Goal: Communication & Community: Answer question/provide support

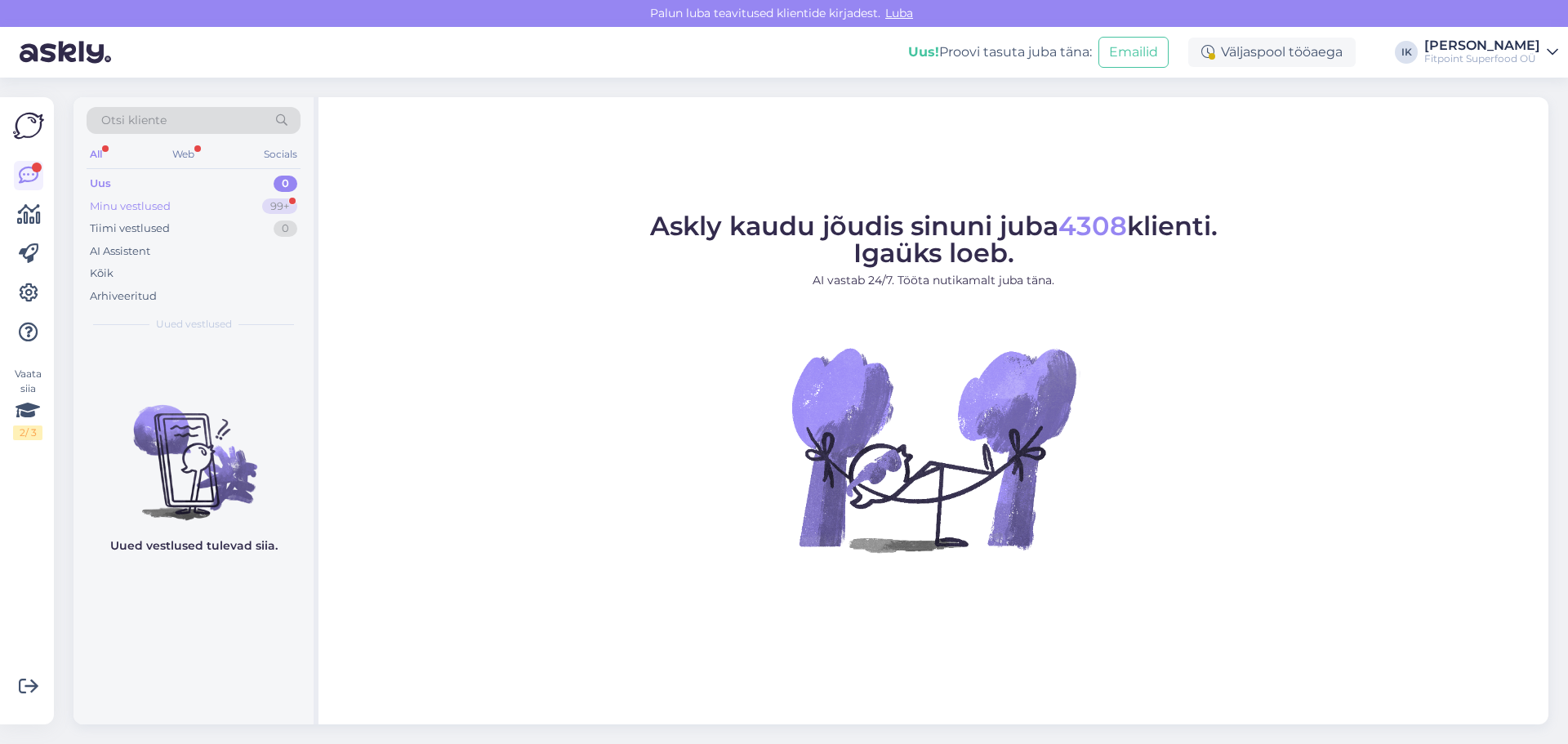
click at [153, 209] on div "Minu vestlused" at bounding box center [130, 206] width 81 height 16
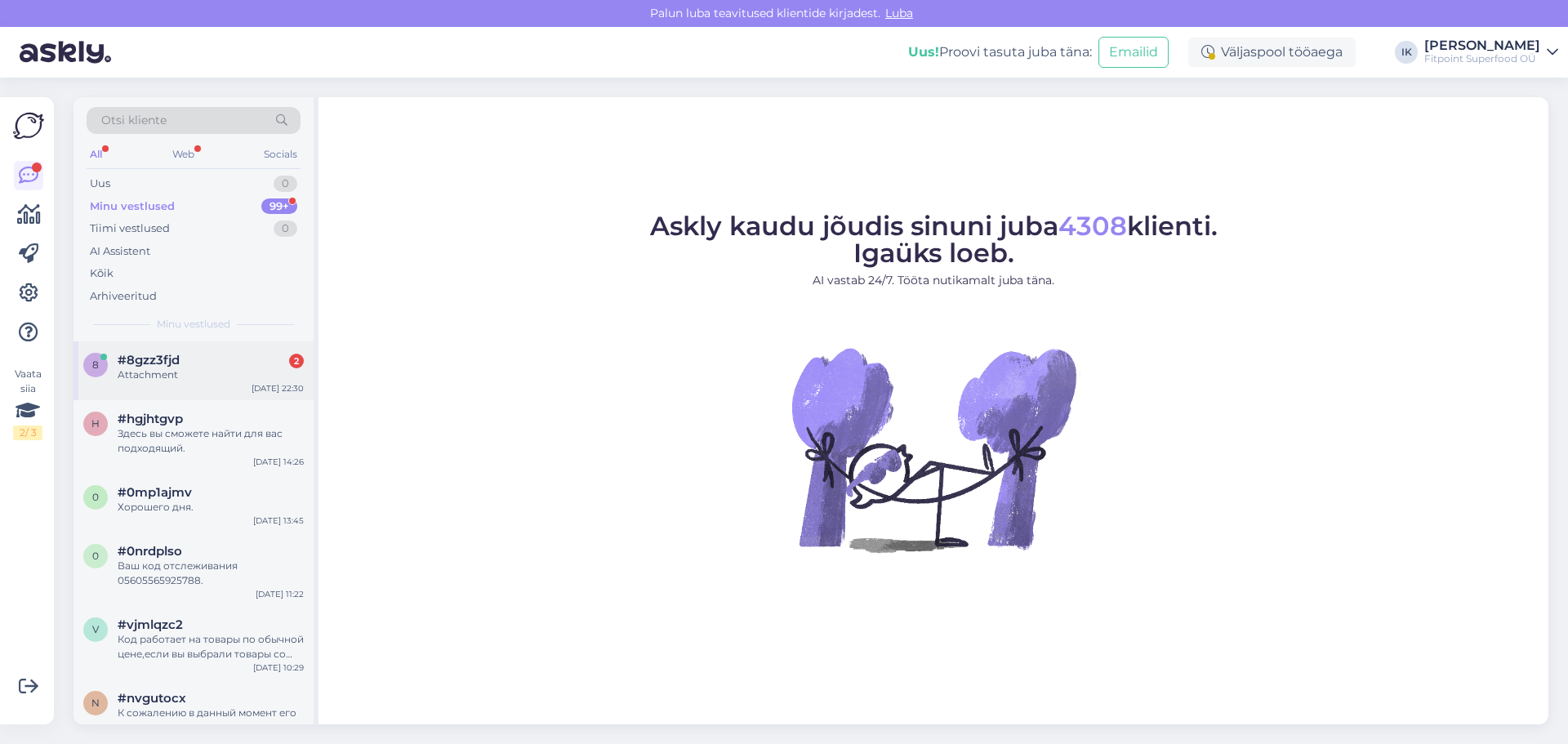
click at [230, 363] on div "#8gzz3fjd 2" at bounding box center [210, 359] width 187 height 14
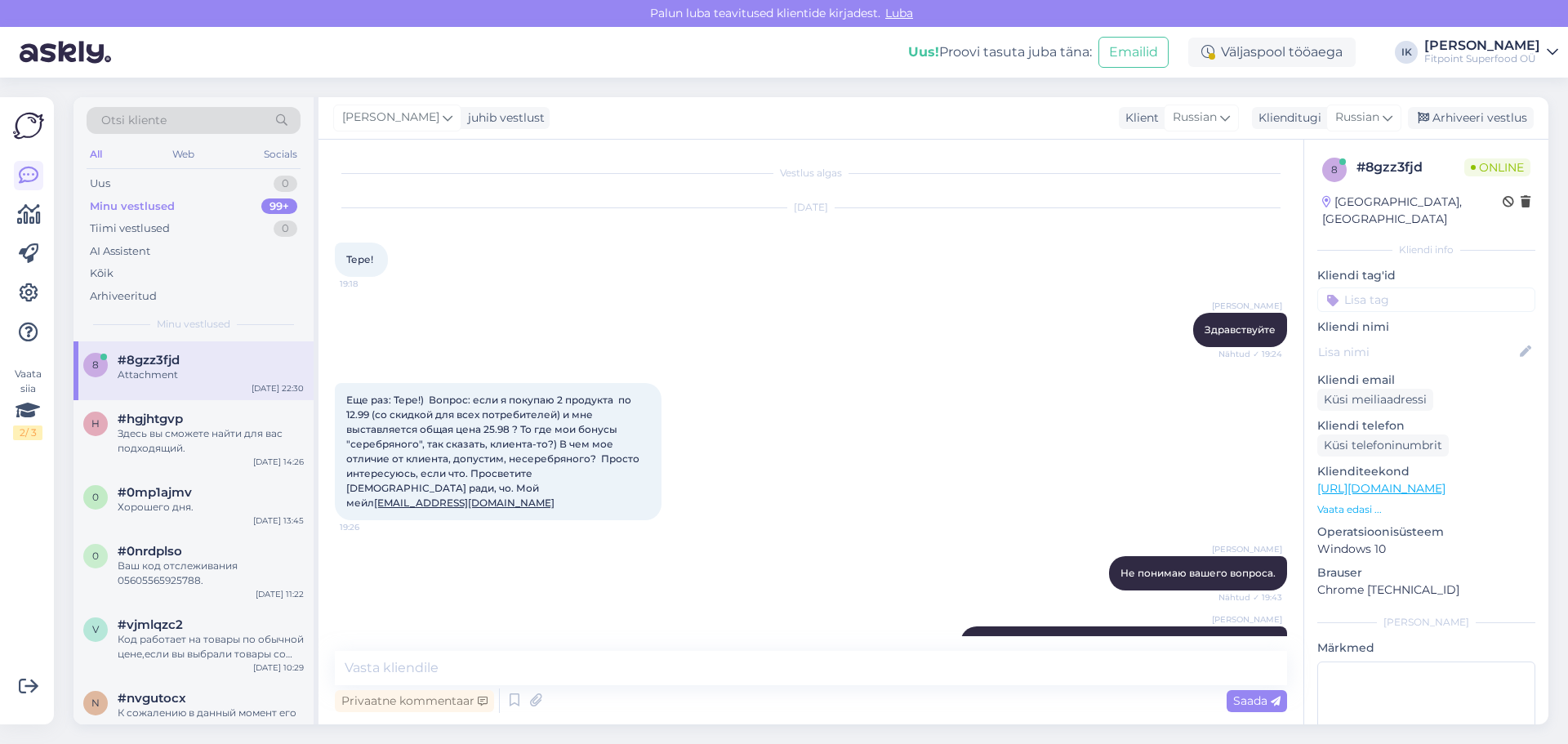
scroll to position [1629, 0]
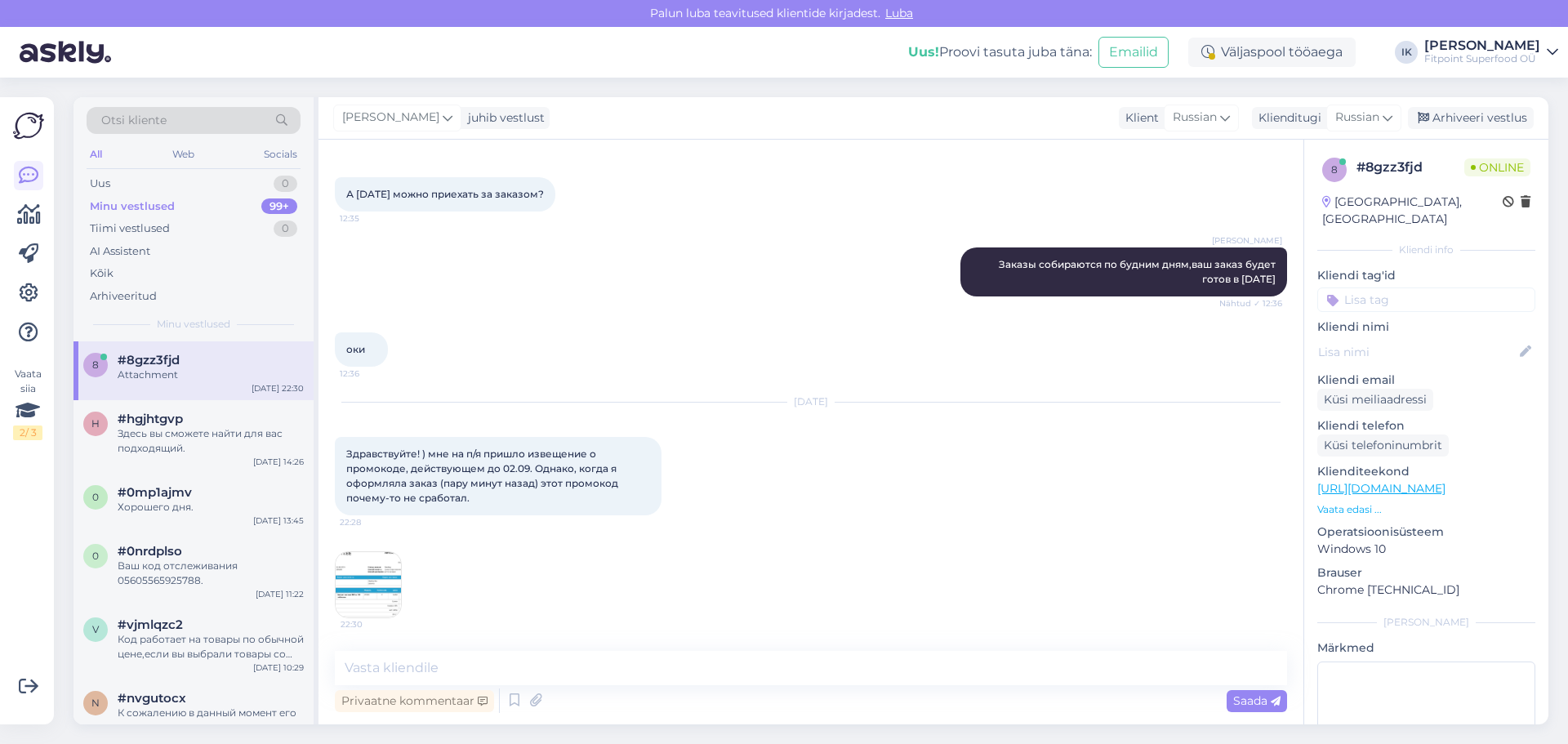
click at [374, 578] on img at bounding box center [368, 584] width 66 height 66
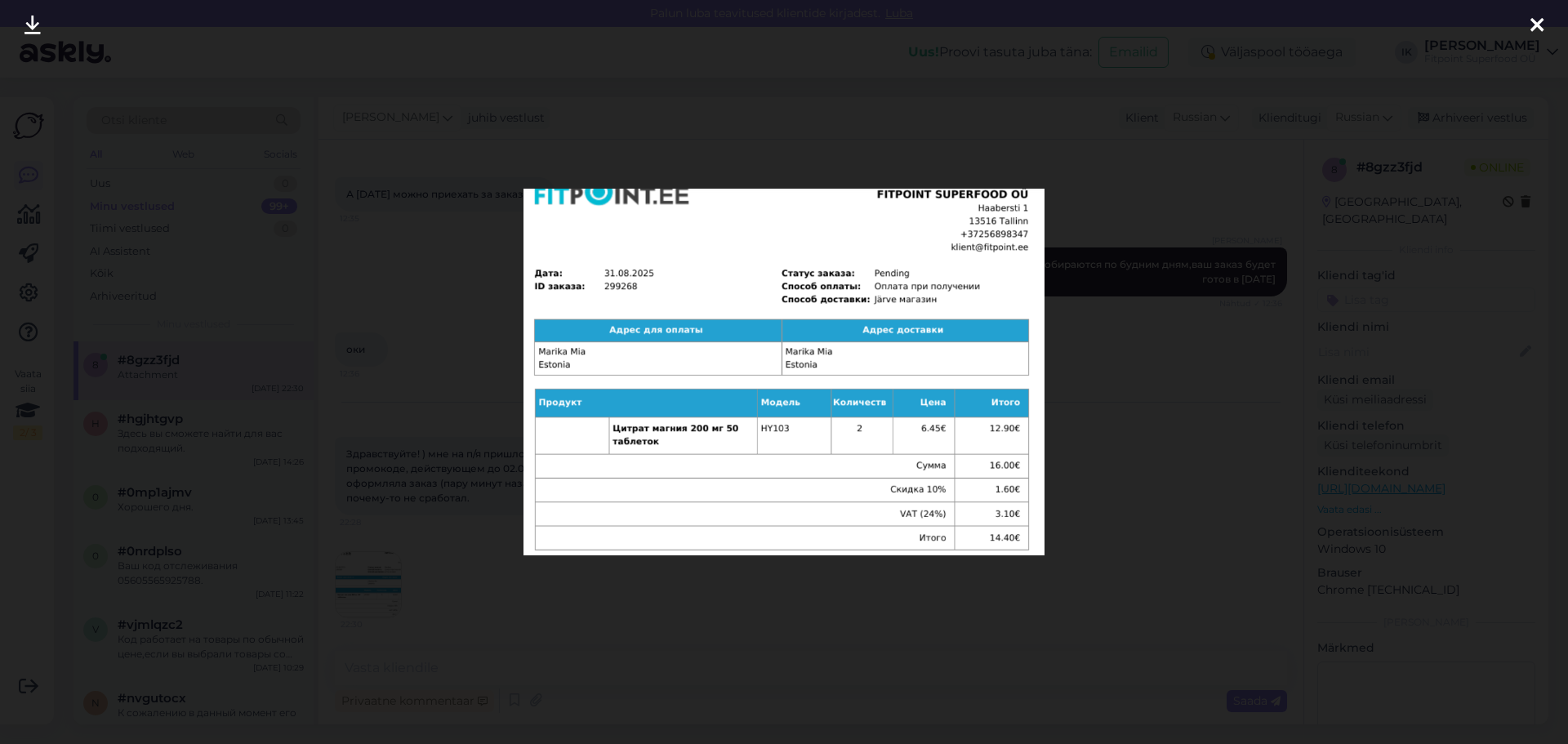
click at [1184, 442] on div at bounding box center [784, 372] width 1568 height 744
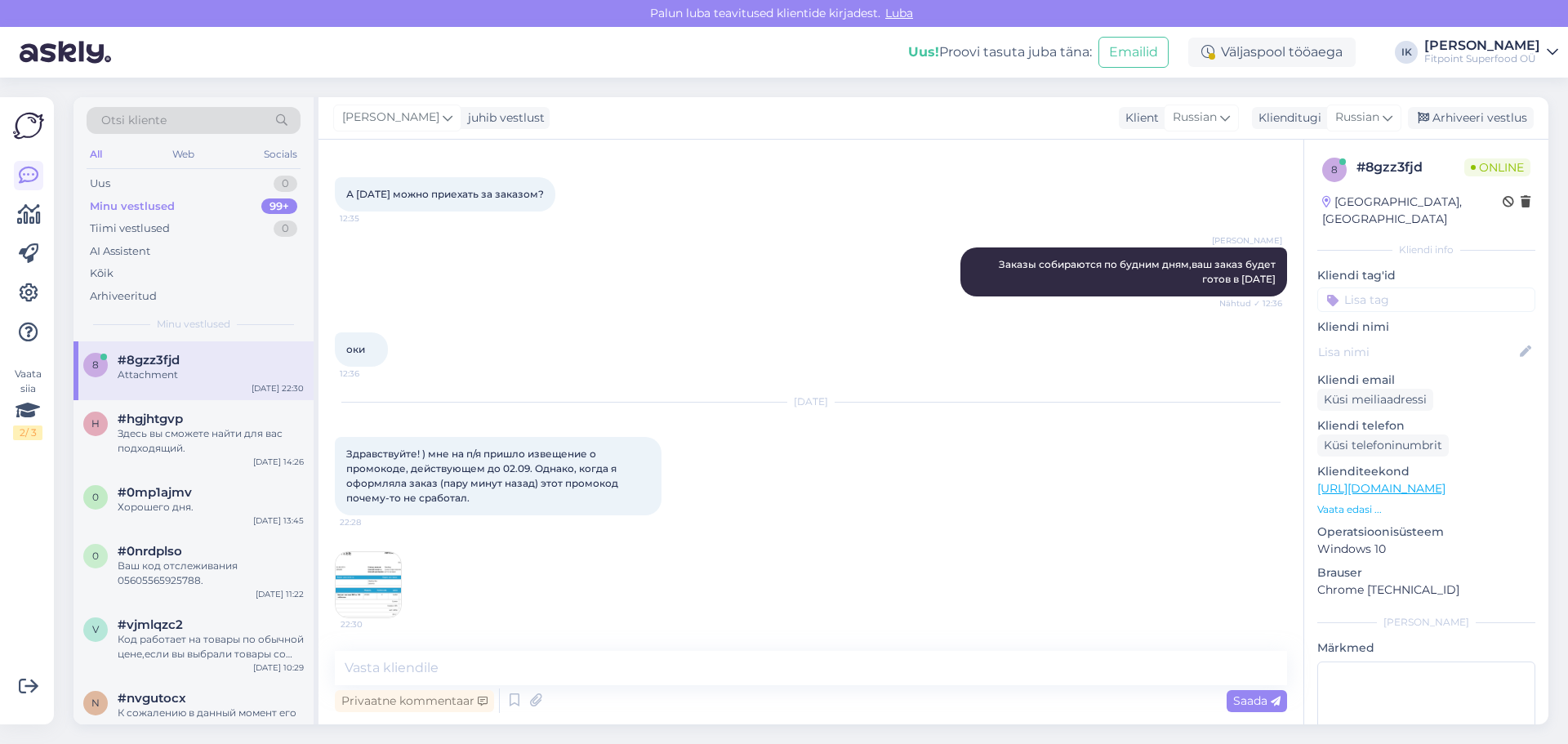
click at [359, 590] on img at bounding box center [368, 584] width 66 height 66
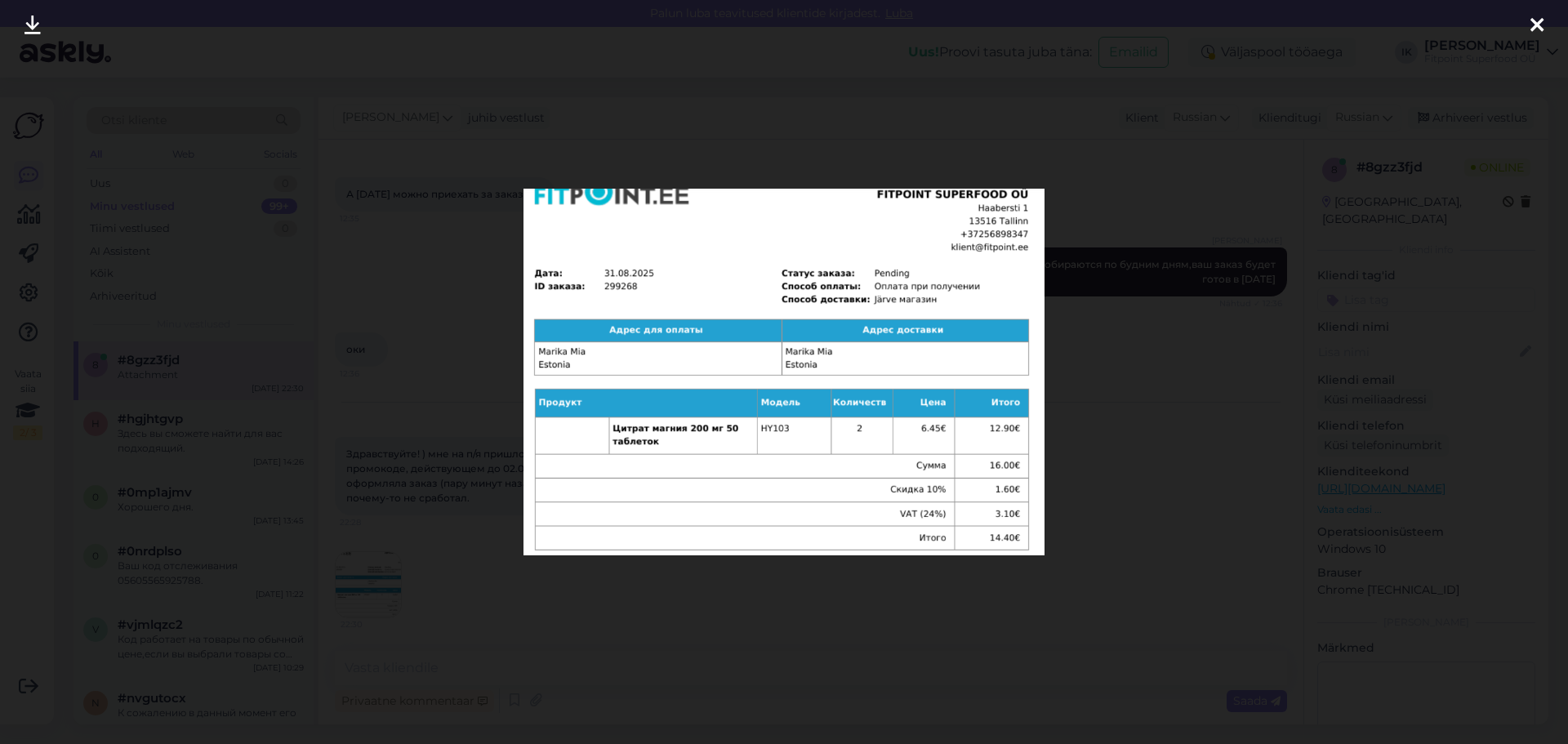
click at [454, 587] on div at bounding box center [784, 372] width 1568 height 744
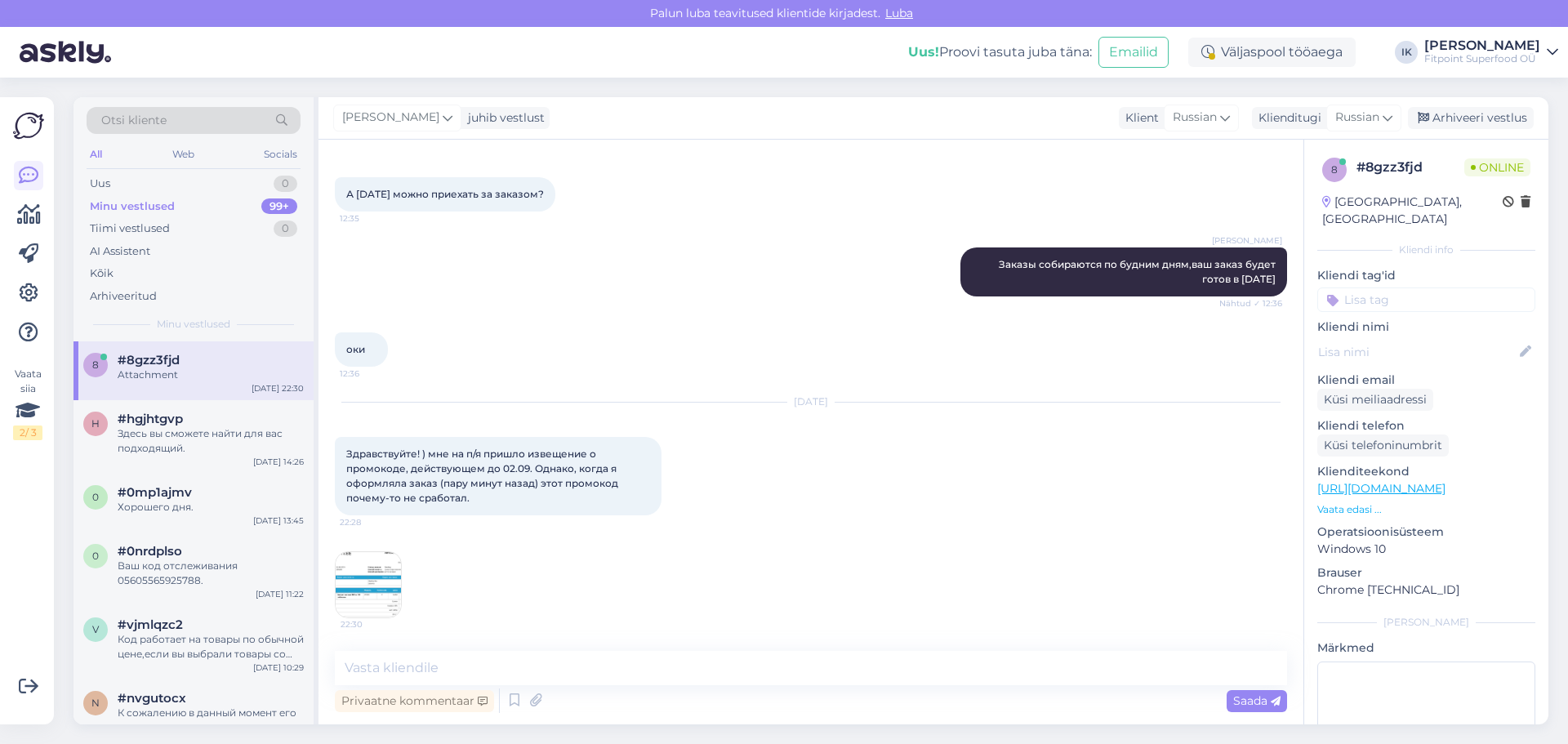
click at [363, 577] on img at bounding box center [368, 584] width 66 height 66
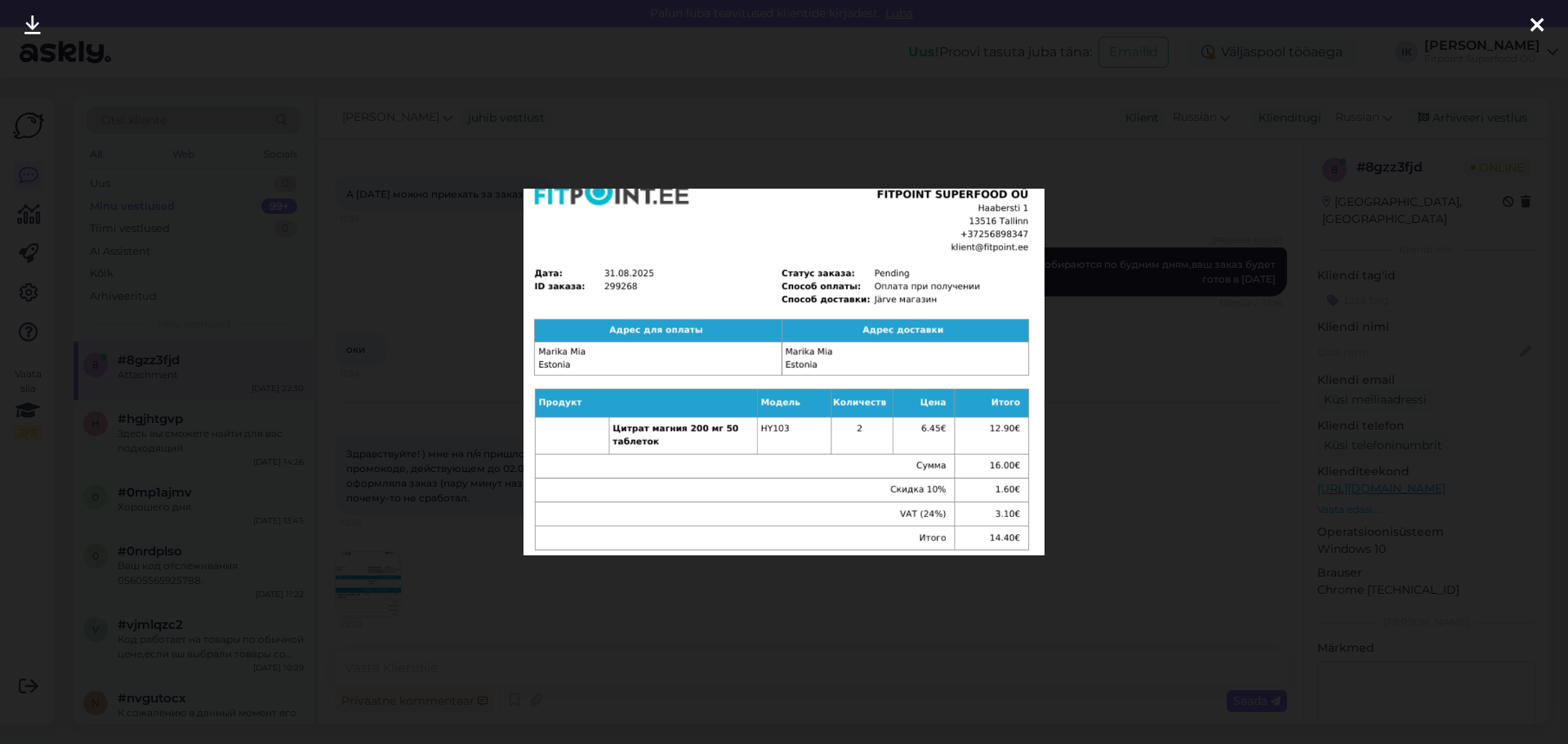
click at [444, 452] on div at bounding box center [784, 372] width 1568 height 744
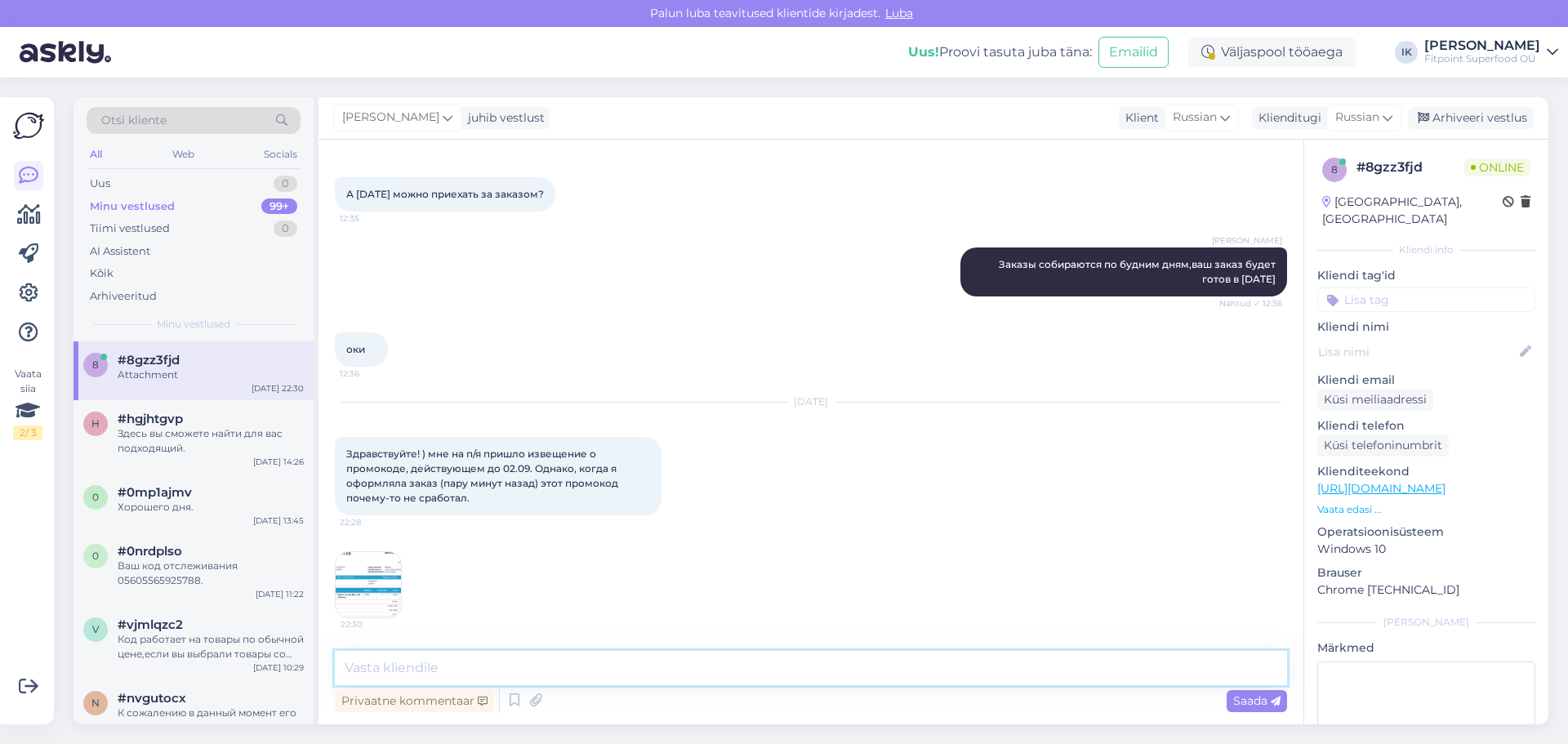
click at [474, 655] on textarea at bounding box center [811, 667] width 952 height 34
type textarea "L"
click at [457, 668] on textarea "Добрый день,да вы не ввели купон,если жделайте я могу аннулировать ваш заказ,а …" at bounding box center [811, 667] width 952 height 34
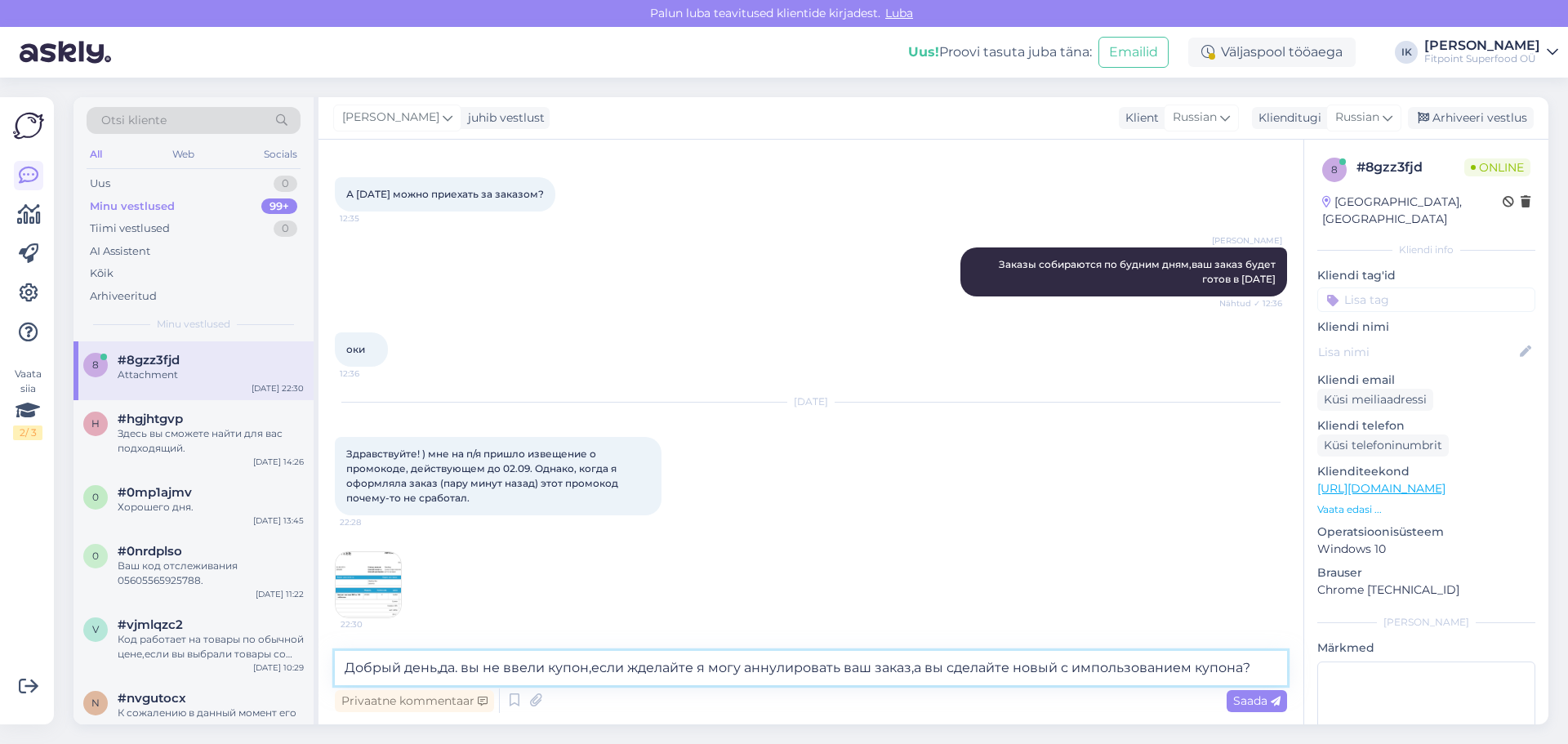
click at [635, 669] on textarea "Добрый день,да. вы не ввели купон,если жделайте я могу аннулировать ваш заказ,а…" at bounding box center [811, 667] width 952 height 34
click at [648, 669] on textarea "Добрый день,да. вы не ввели купон,если жделайте я могу аннулировать ваш заказ,а…" at bounding box center [811, 667] width 952 height 34
type textarea "Добрый день,да. вы не ввели купон,если желайте я могу аннулировать ваш заказ,а …"
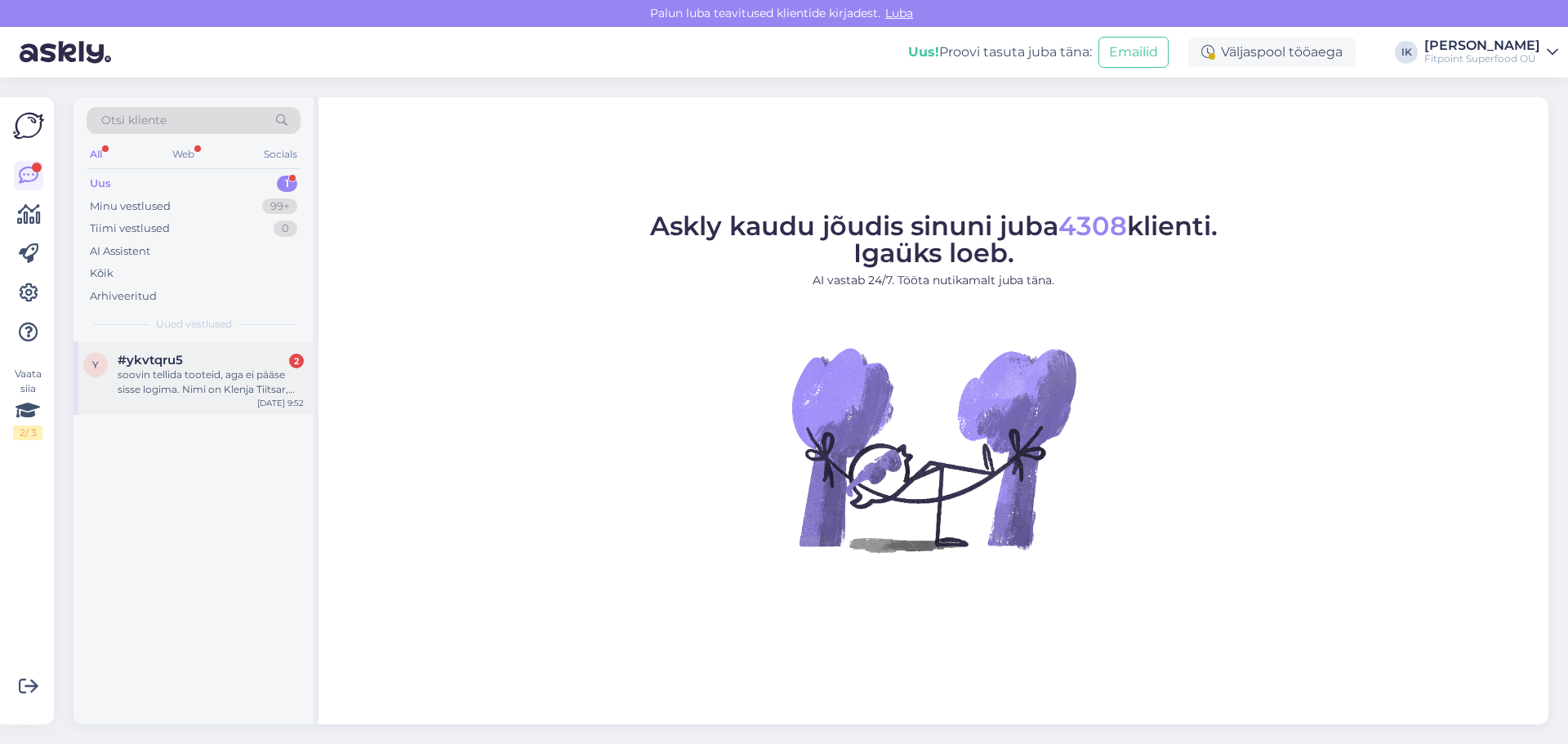
click at [191, 386] on div "soovin tellida tooteid, aga ei pääse sisse logima. Nimi on Klenja Tiitsar, minu…" at bounding box center [210, 382] width 187 height 30
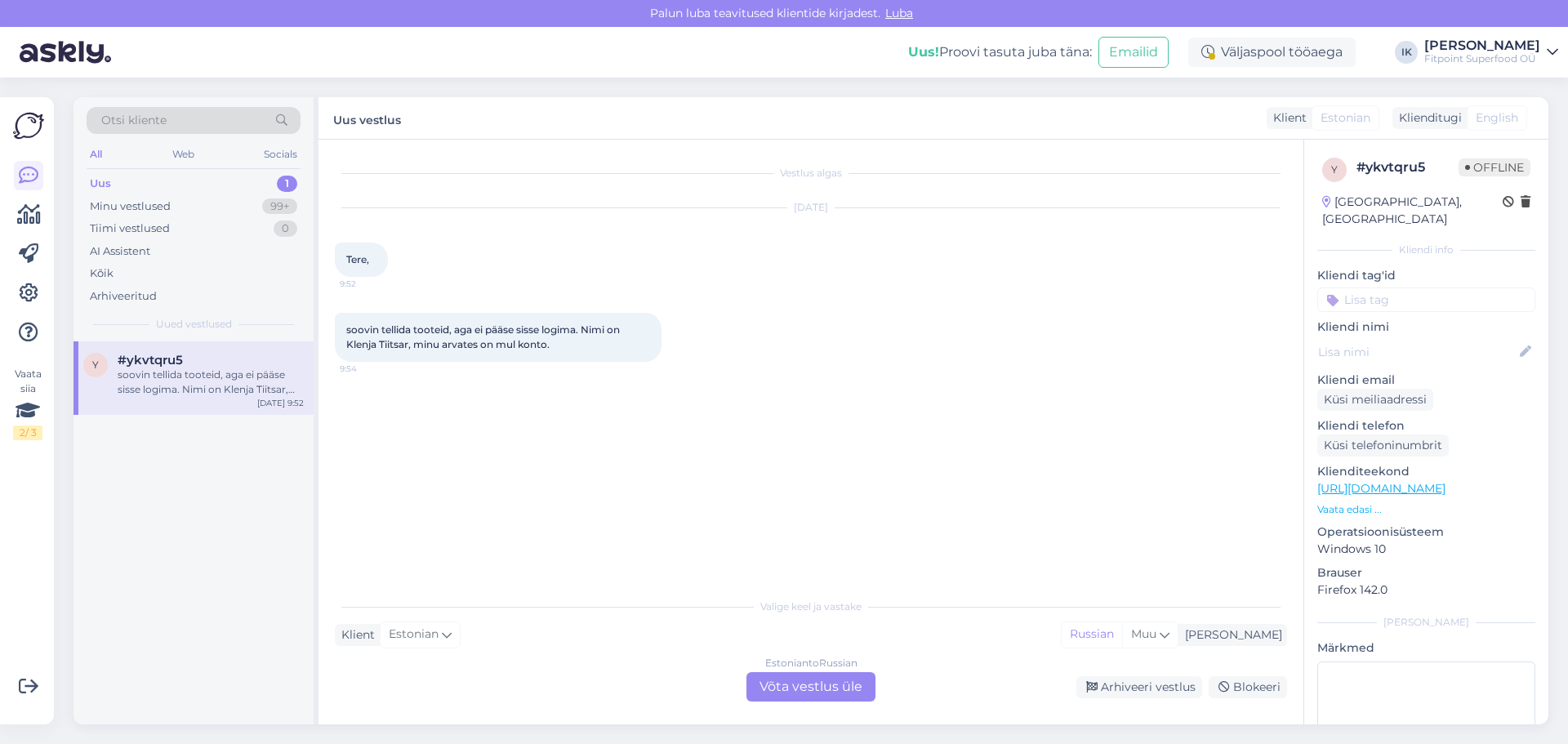
click at [823, 692] on div "Estonian to Russian Võta vestlus üle" at bounding box center [812, 686] width 129 height 30
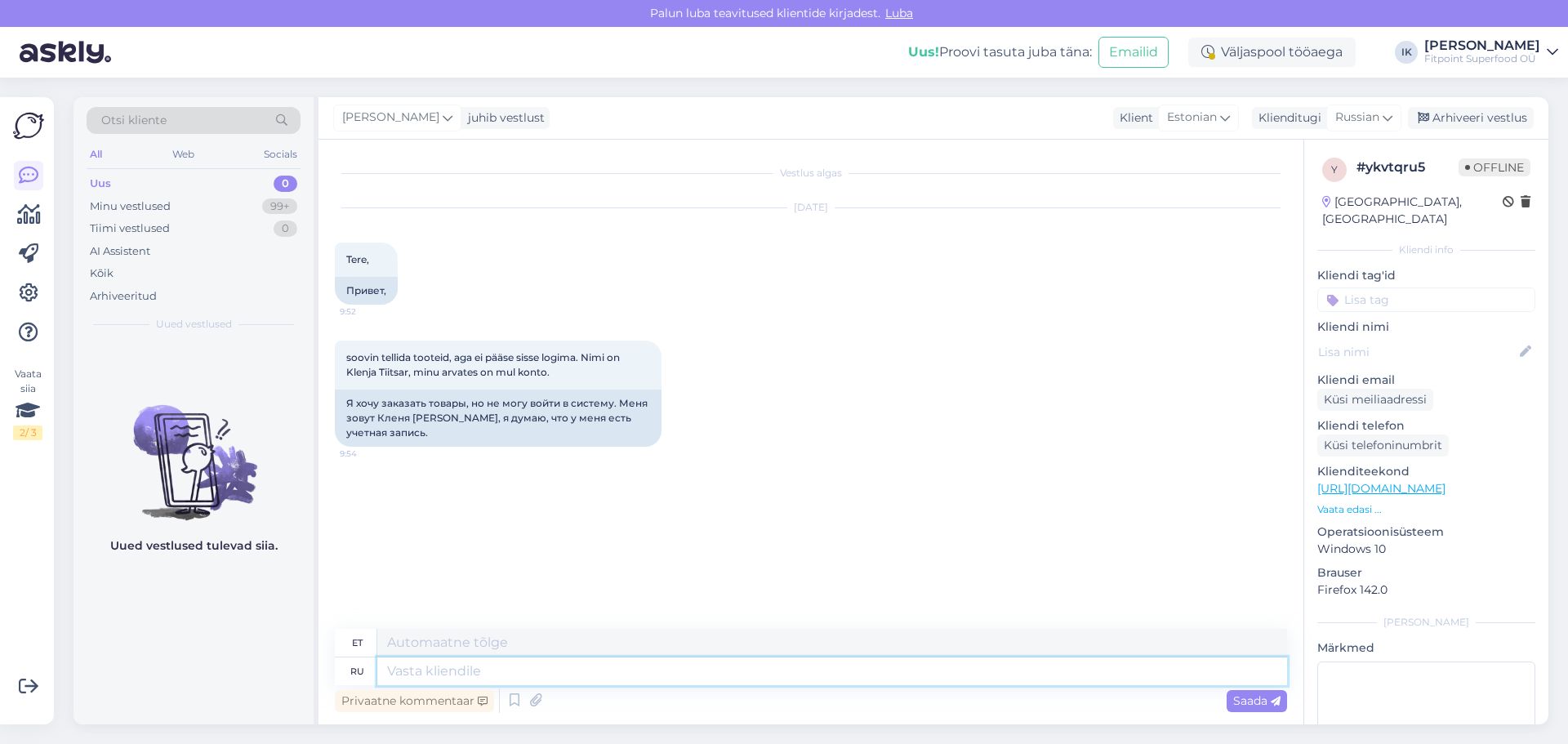
click at [733, 670] on textarea at bounding box center [832, 671] width 910 height 28
type textarea "L"
type textarea "Добрый д"
type textarea "Lahke"
type textarea "Добрый день,если"
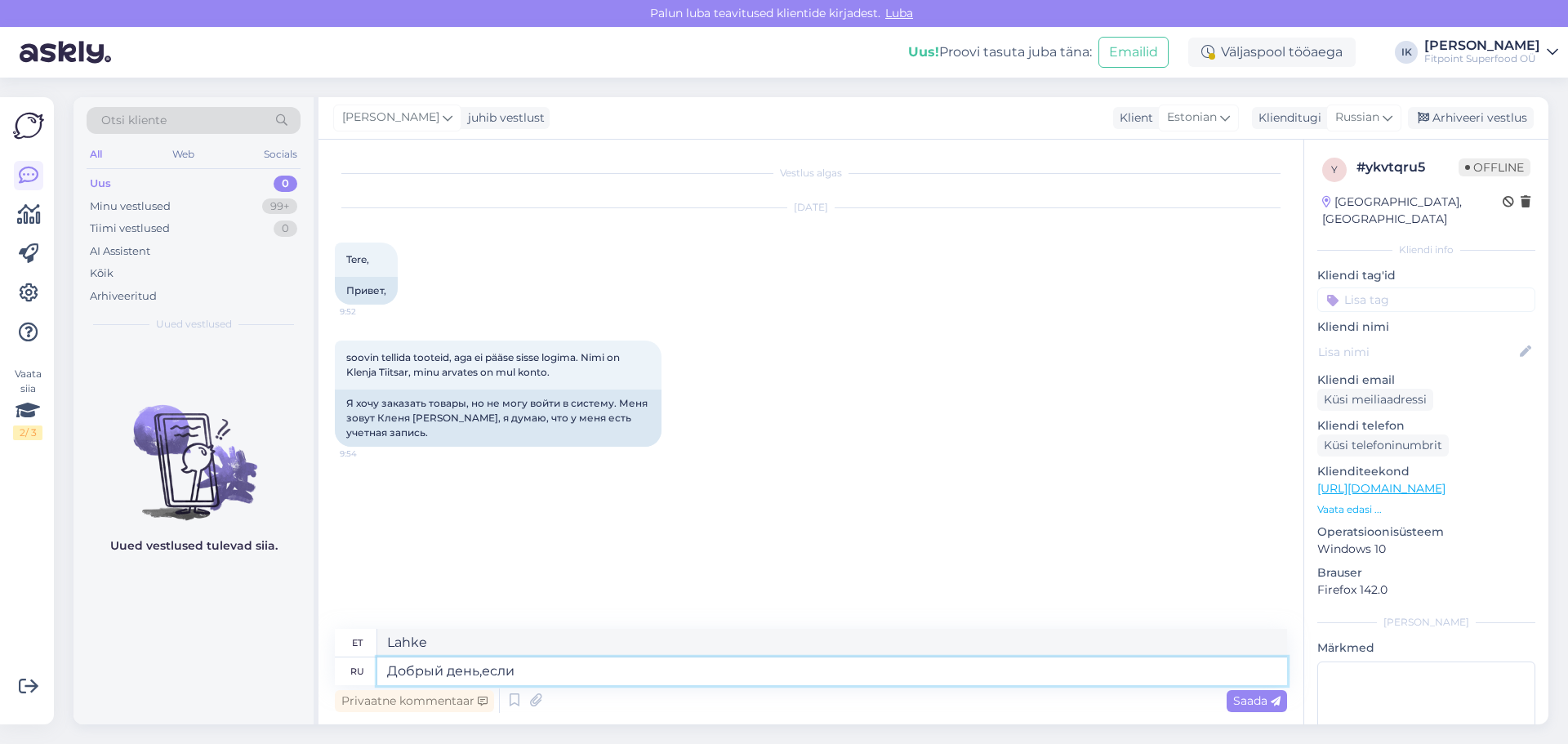
type textarea "Tere päevast, kui"
type textarea "Добрый день,если у вас"
type textarea "Tere päevast, kui te"
type textarea "Добрый день,если у вас им"
type textarea "Tere päevast, kui teil on"
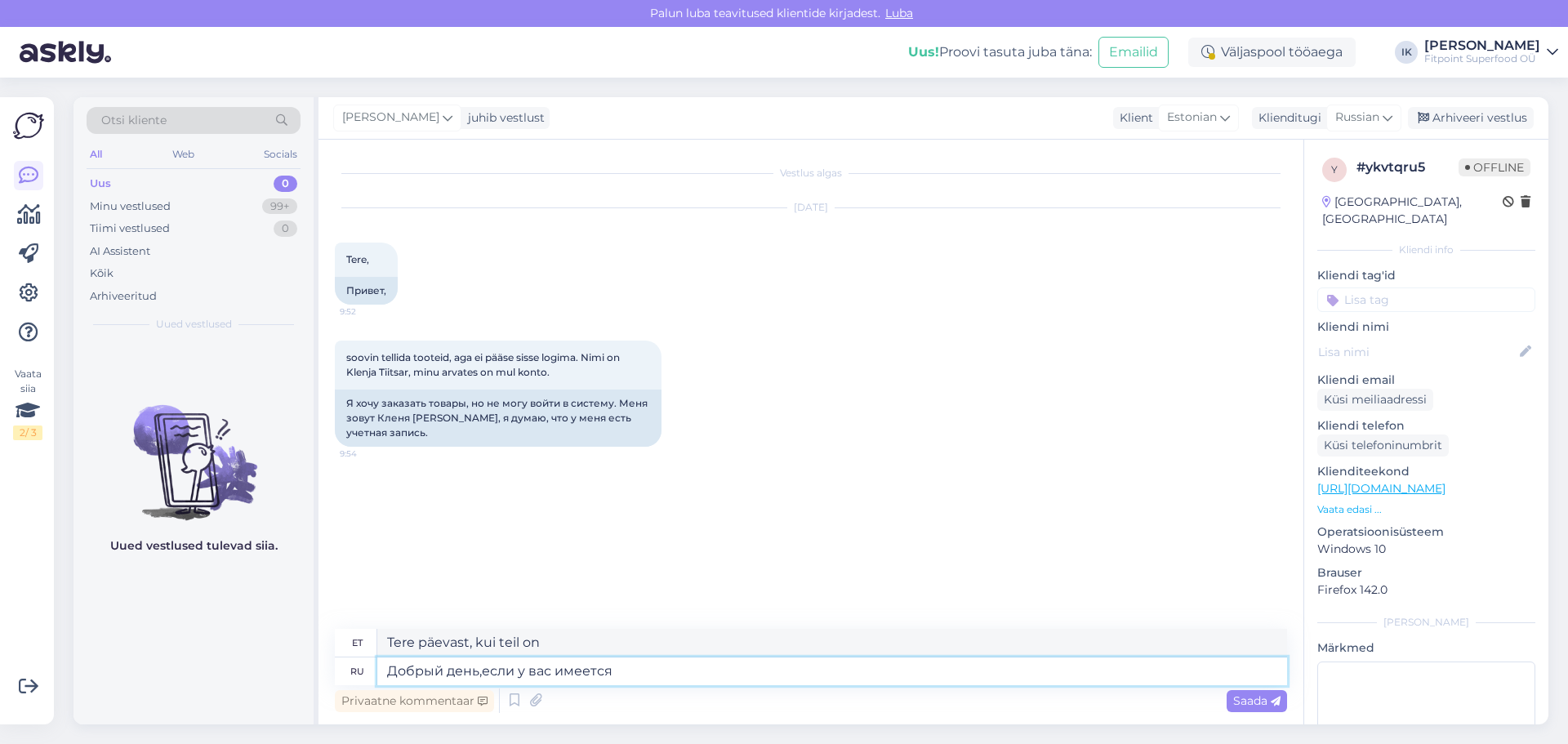
type textarea "Добрый день,если у вас имеется у"
type textarea "Tere päevast, kui teil on midagi"
type textarea "Добрый день,если у вас имеется учетная за"
type textarea "Tere päevast, kui teil on konto"
type textarea "Добрый день,если у вас имеется учетная запись и"
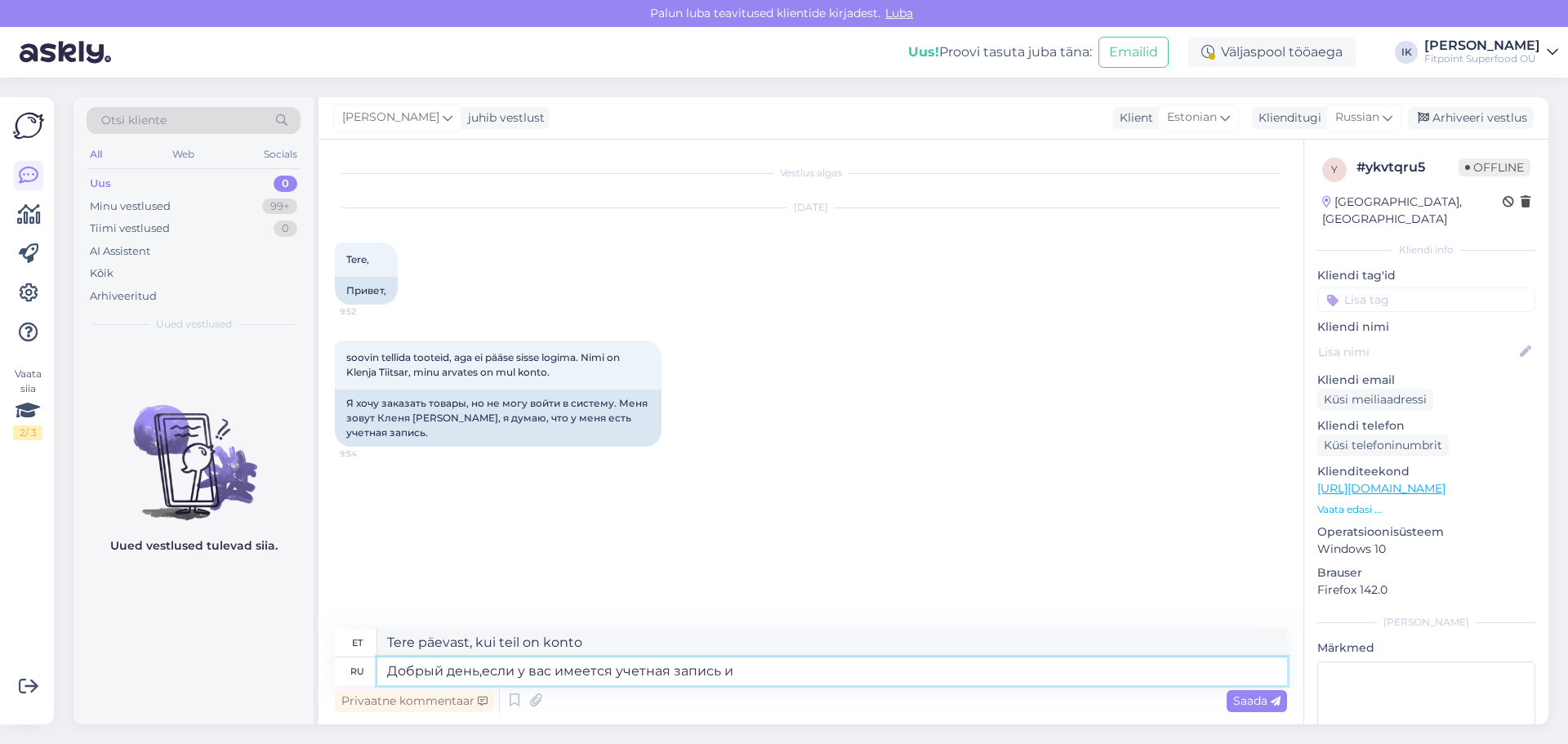
type textarea "Tere päevast, kui teil on konto ja"
type textarea "Добрый день,если у вас имеется учетная запись и вы"
type textarea "Tere päevast, kui teil on konto ja teie"
type textarea "Добрый день,если у вас имеется учетная запись и вы забыли"
type textarea "Tere päevast, kui teil on konto ja olete unustanud"
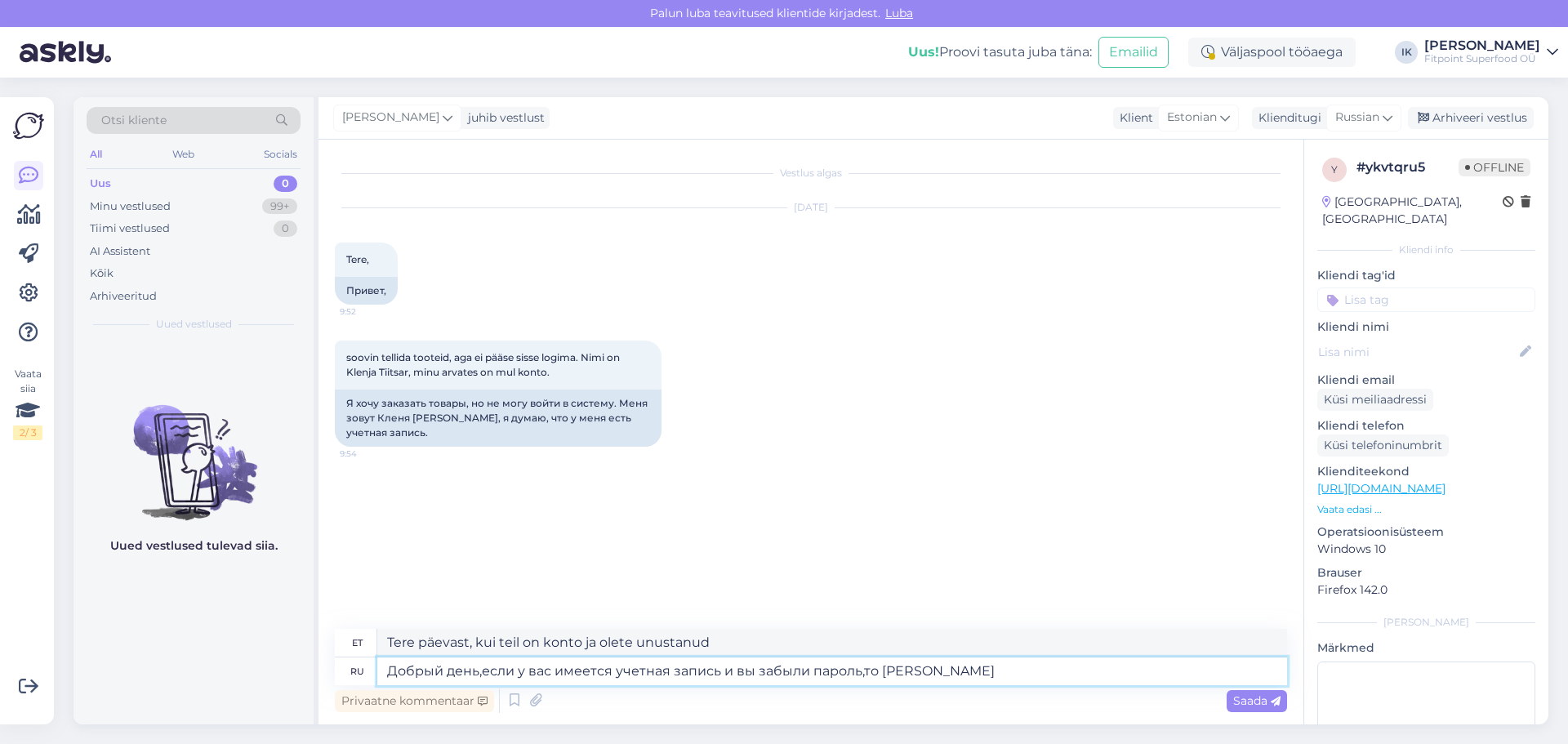
type textarea "Добрый день,если у вас имеется учетная запись и вы забыли пароль,то вы"
type textarea "Tere päevast, kui teil on konto ja olete parooli unustanud, siis"
type textarea "Добрый день,если у вас имеется учетная запись и вы забыли пароль,то вы мо"
type textarea "Tere päevast, kui teil on konto ja olete parooli unustanud, siis teie"
type textarea "Добрый день,если у вас имеется учетная запись и вы забыли пароль,то вы можете е"
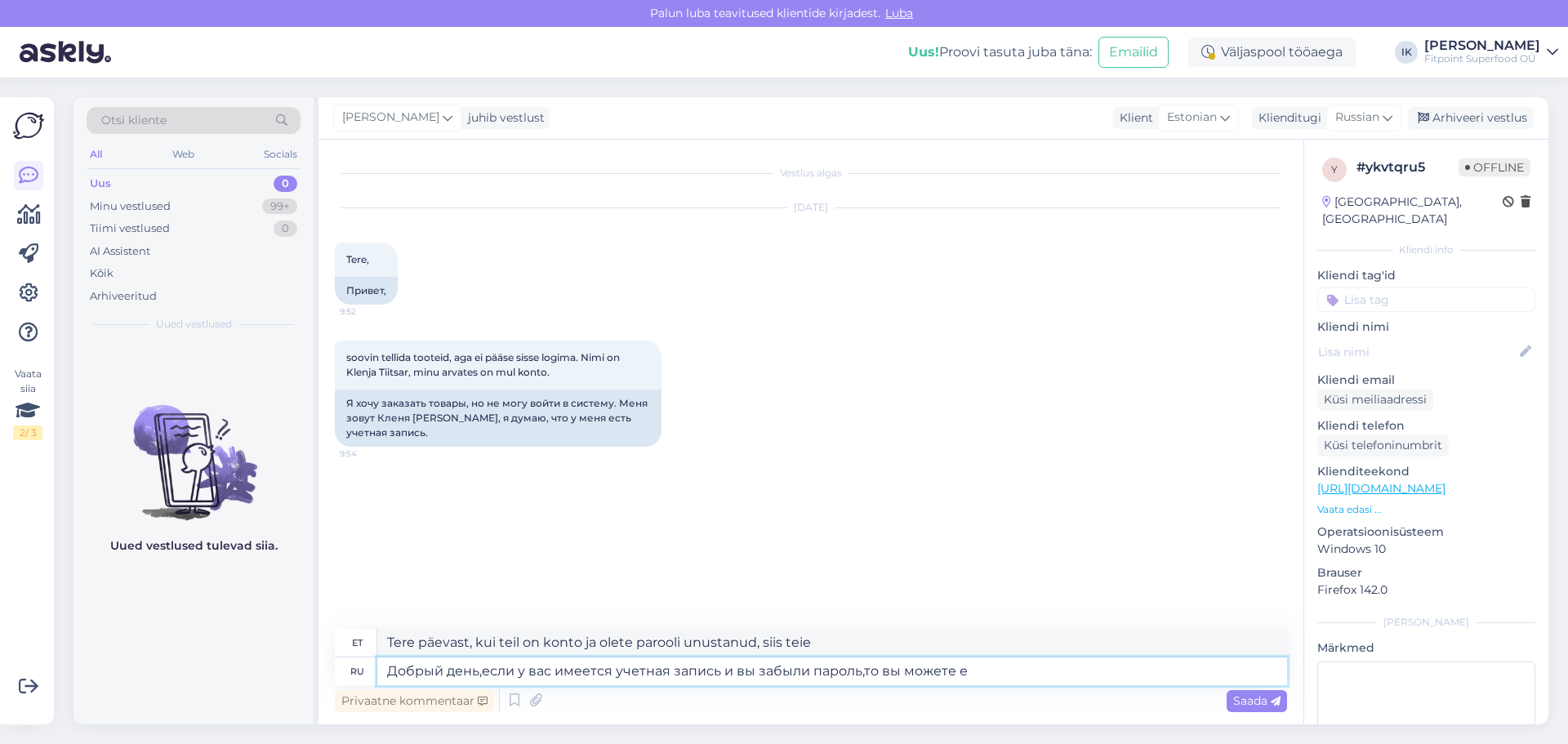
type textarea "Tere päevast, kui teil on konto ja olete parooli unustanud, saate seda teha"
type textarea "Добрый день,если у вас имеется учетная запись и вы забыли пароль,то вы можете е…"
type textarea "Tere päevast, kui teil on konto ja olete parooli unustanud, saate selle taastad…"
type textarea "Добрый день,если у вас имеется учетная запись и вы забыли пароль,то вы можете е…"
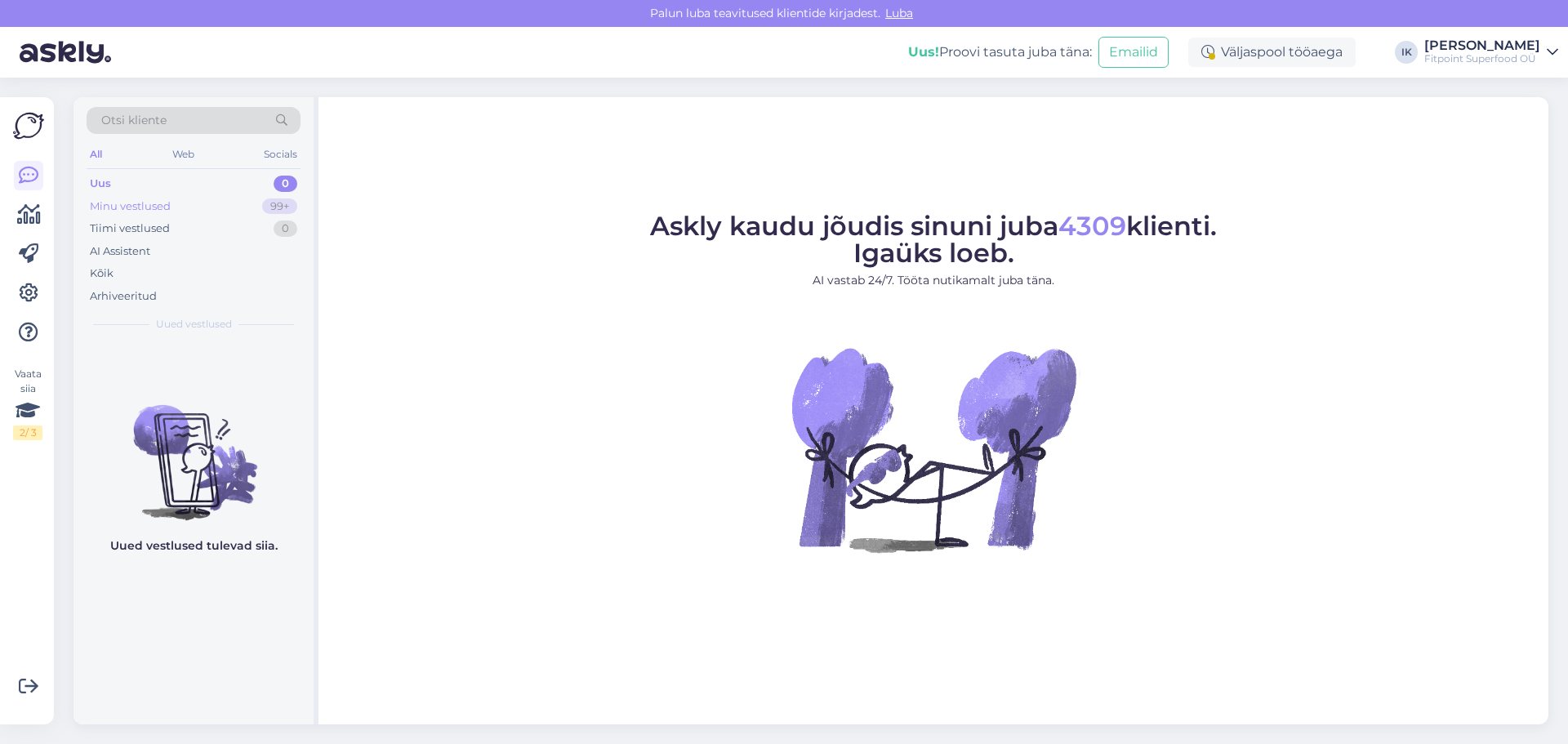
click at [200, 212] on div "Minu vestlused 99+" at bounding box center [193, 206] width 214 height 23
click at [233, 203] on div "Minu vestlused 99+" at bounding box center [193, 206] width 214 height 23
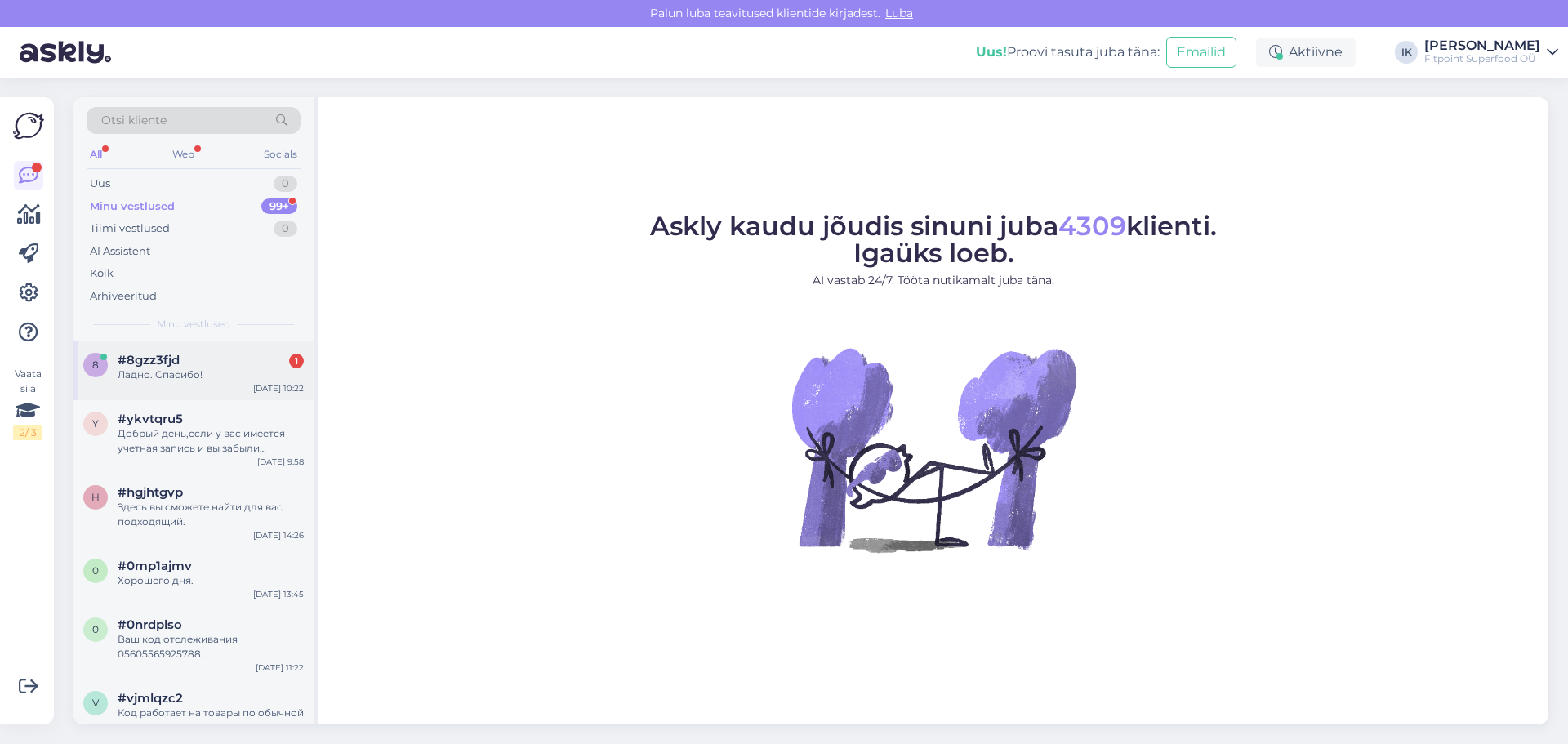
click at [259, 363] on div "#8gzz3fjd 1" at bounding box center [210, 359] width 187 height 14
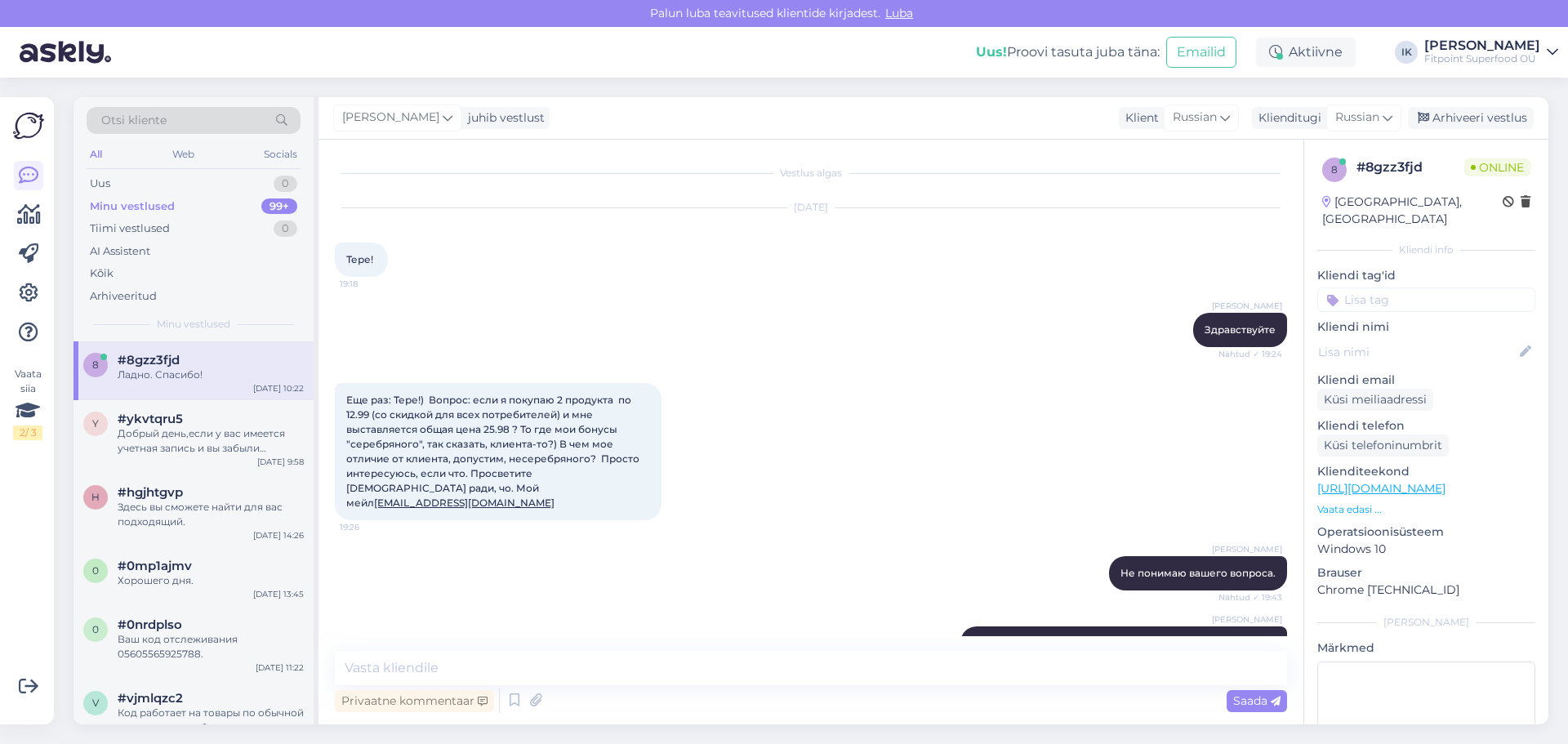
scroll to position [1834, 0]
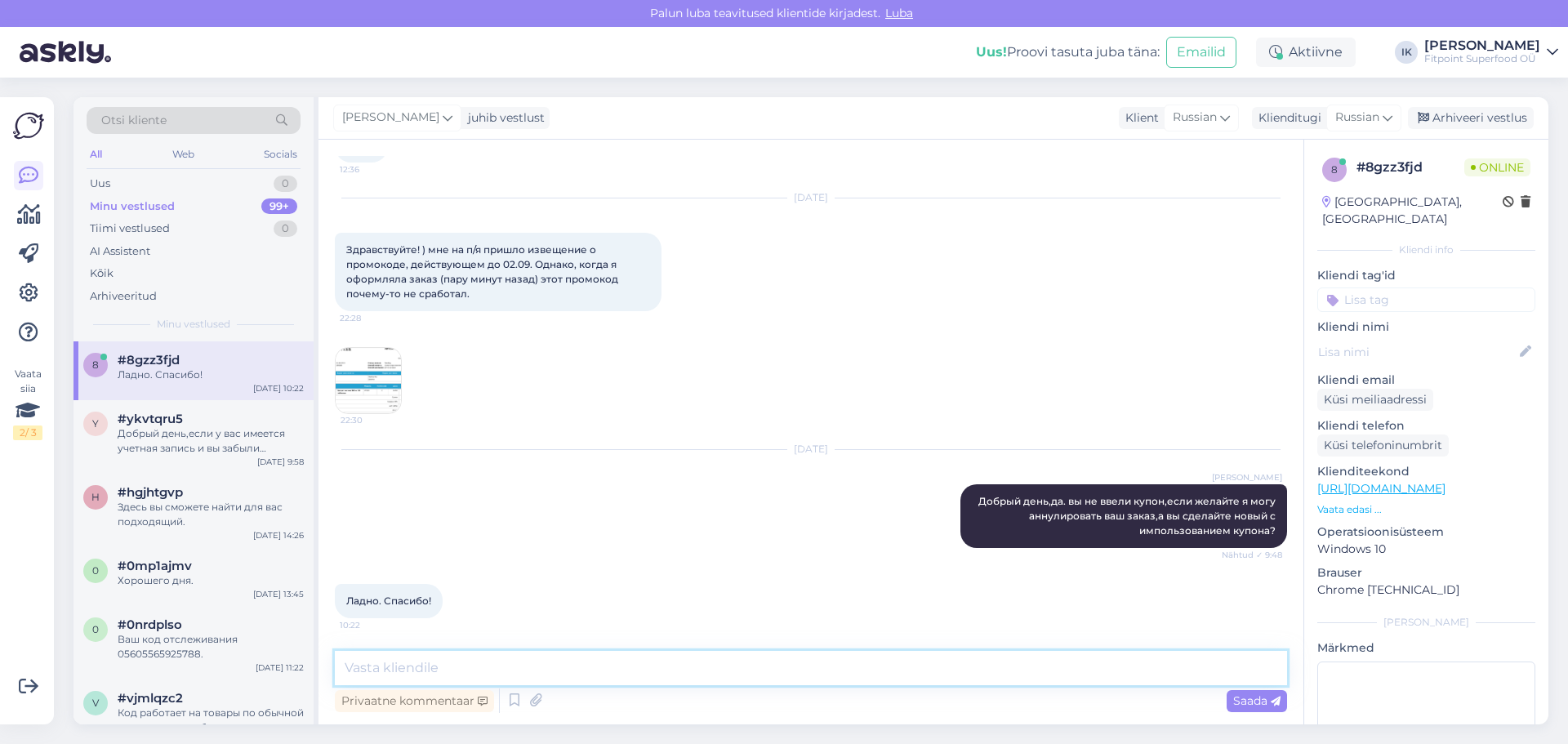
click at [612, 671] on textarea at bounding box center [811, 667] width 952 height 34
click at [385, 382] on img at bounding box center [368, 381] width 66 height 66
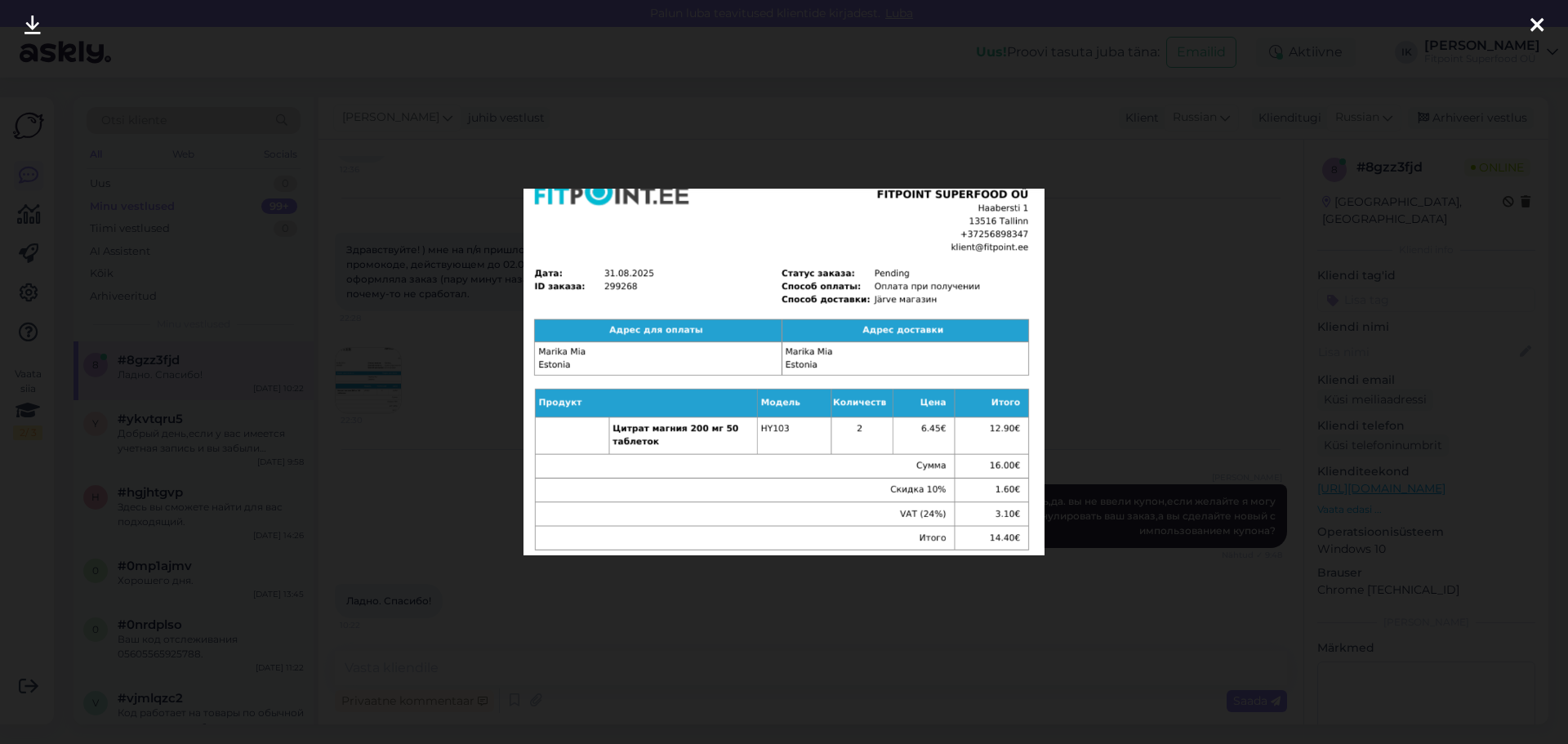
click at [1134, 381] on div at bounding box center [784, 372] width 1568 height 744
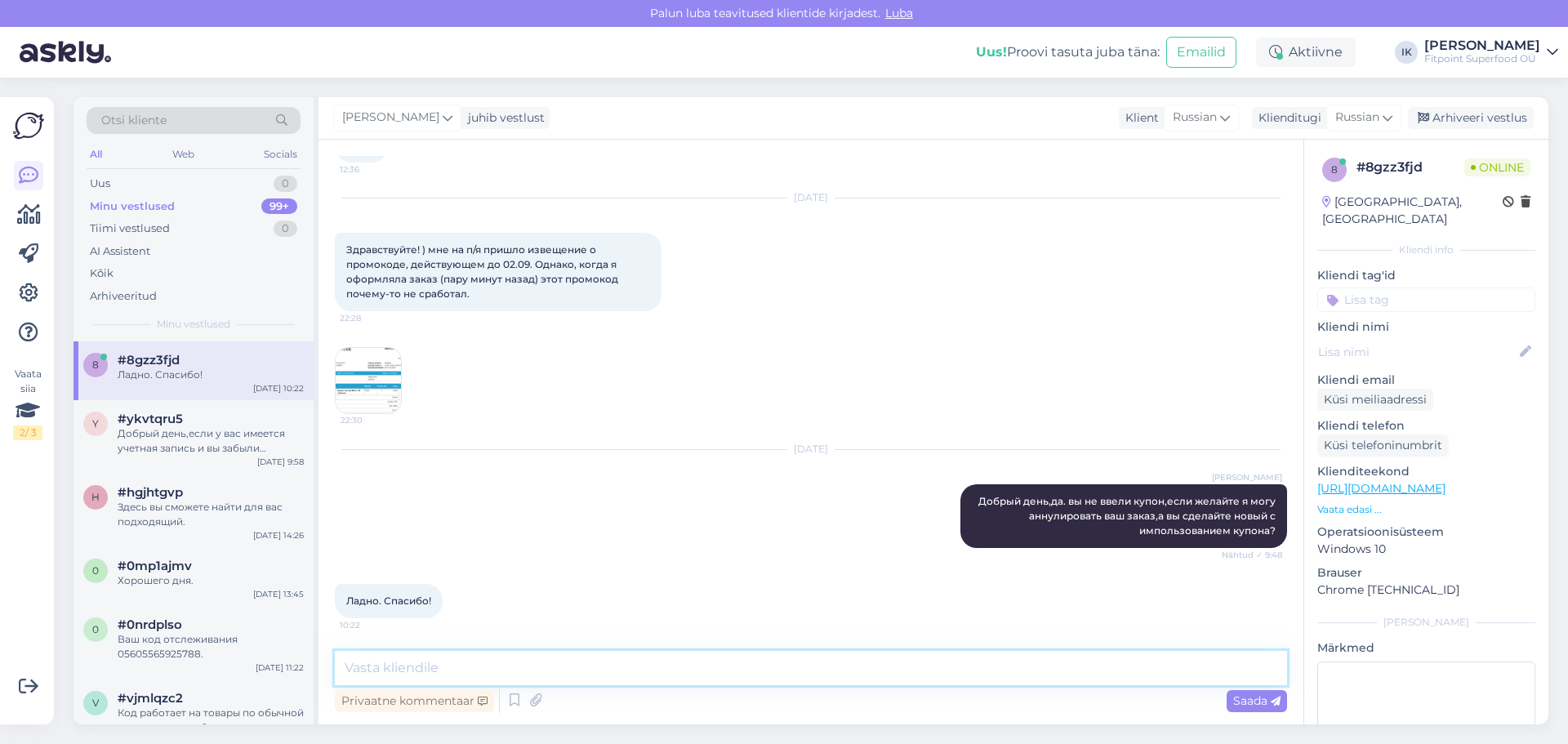
click at [647, 663] on textarea at bounding box center [811, 667] width 952 height 34
type textarea "d"
type textarea "Ваш заказ удален,можете оформить новый заказ,используя код скидки"
